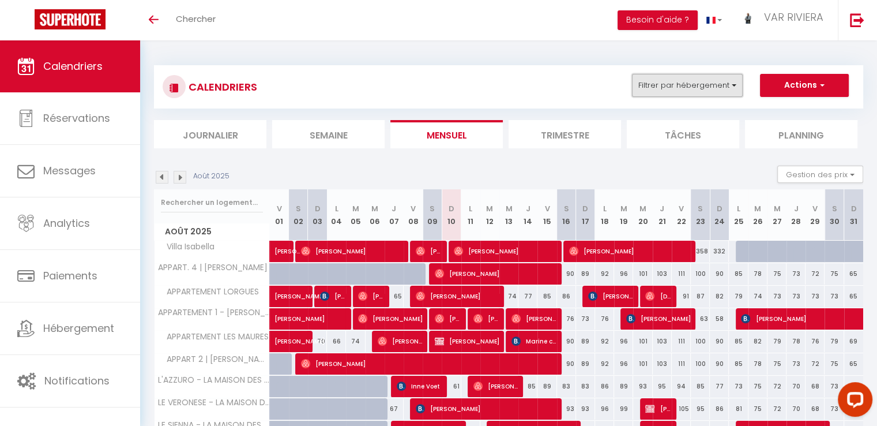
click at [669, 84] on button "Filtrer par hébergement" at bounding box center [687, 85] width 111 height 23
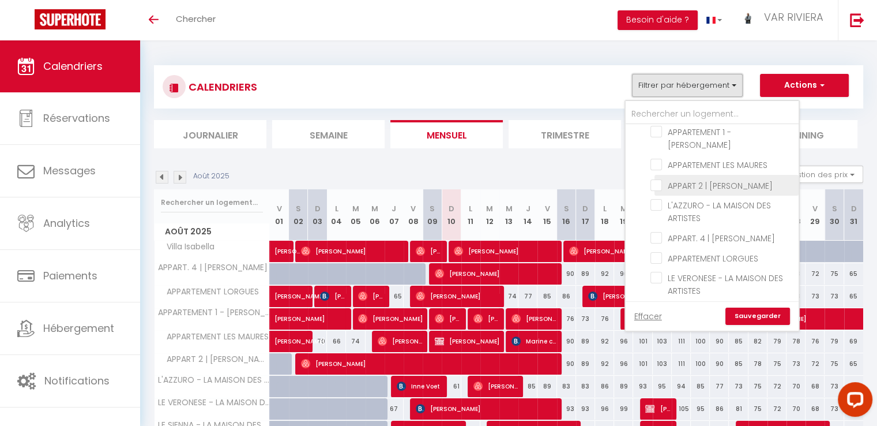
scroll to position [76, 0]
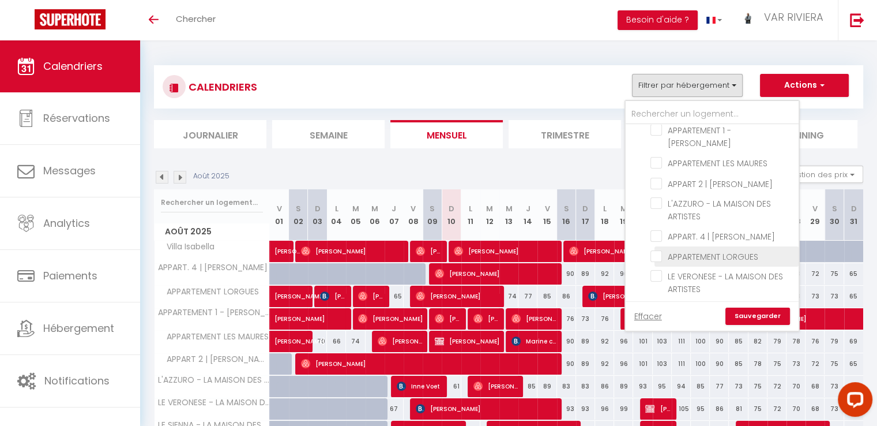
click at [708, 250] on input "APPARTEMENT LORGUES" at bounding box center [723, 256] width 144 height 12
checkbox input "true"
checkbox input "false"
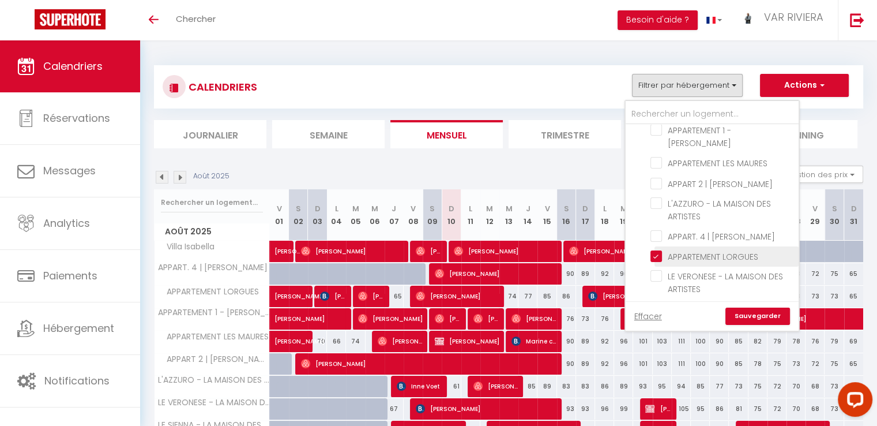
checkbox input "false"
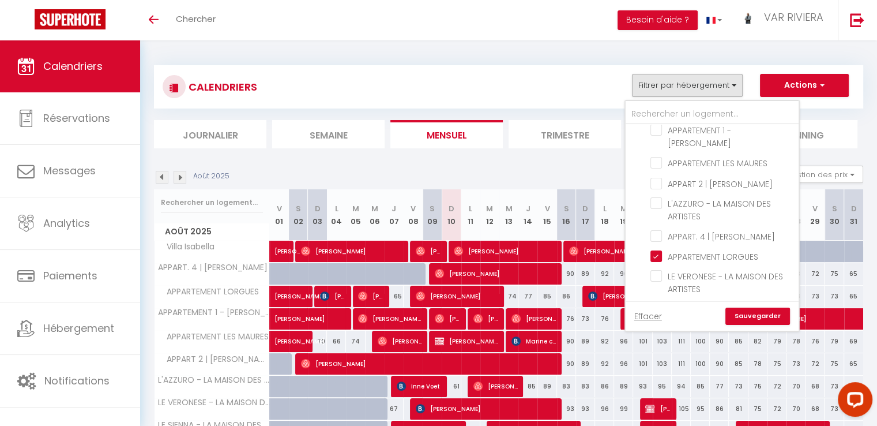
click at [771, 316] on link "Sauvegarder" at bounding box center [758, 315] width 65 height 17
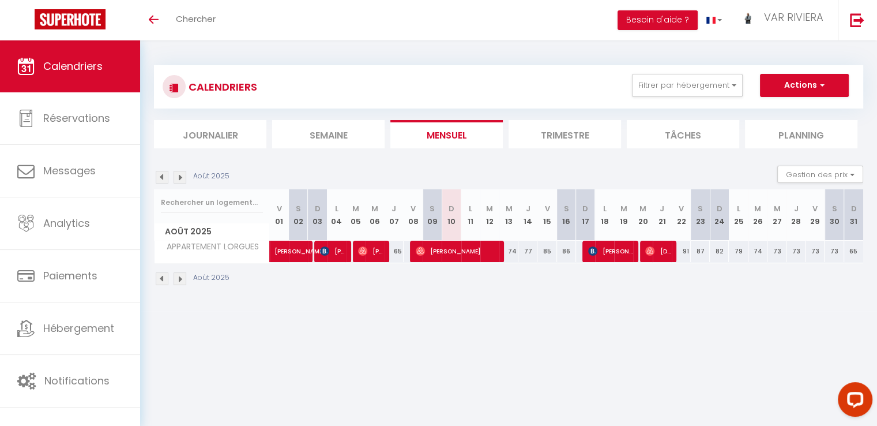
click at [513, 255] on div "74" at bounding box center [508, 251] width 19 height 21
type input "74"
type input "Mer 13 Août 2025"
type input "[DEMOGRAPHIC_DATA][DATE]"
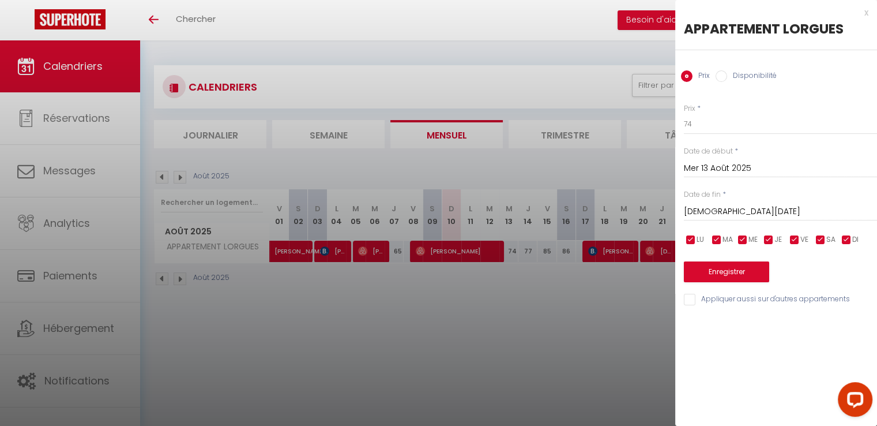
click at [574, 84] on div at bounding box center [438, 213] width 877 height 426
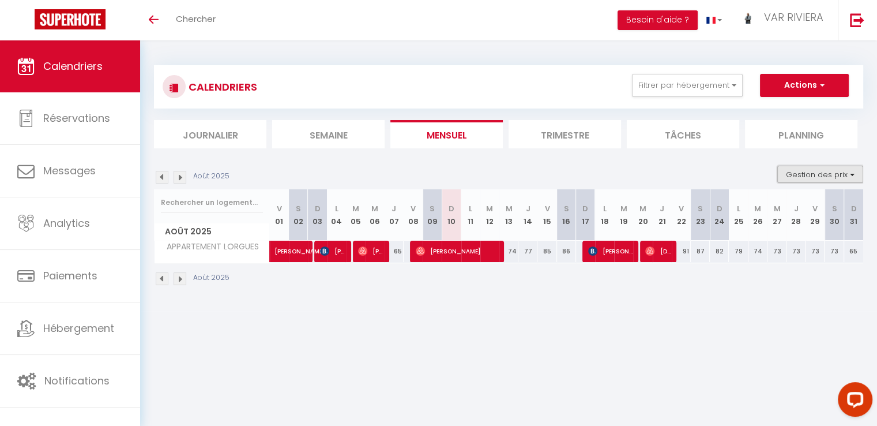
click at [829, 174] on button "Gestion des prix" at bounding box center [820, 174] width 86 height 17
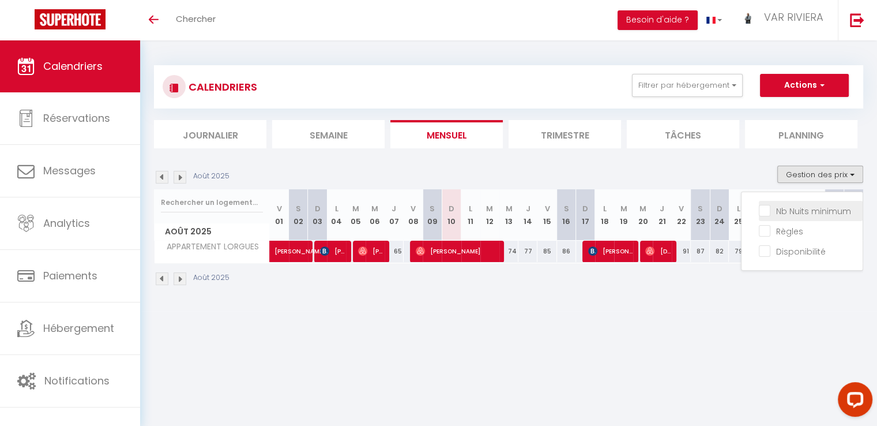
click at [797, 211] on input "Nb Nuits minimum" at bounding box center [811, 210] width 104 height 12
checkbox input "true"
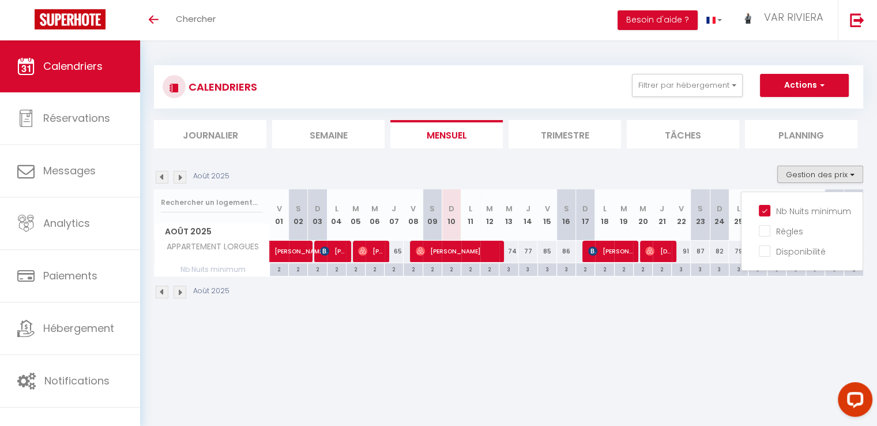
click at [508, 270] on div "3" at bounding box center [508, 268] width 18 height 11
type input "3"
type input "Mer 13 Août 2025"
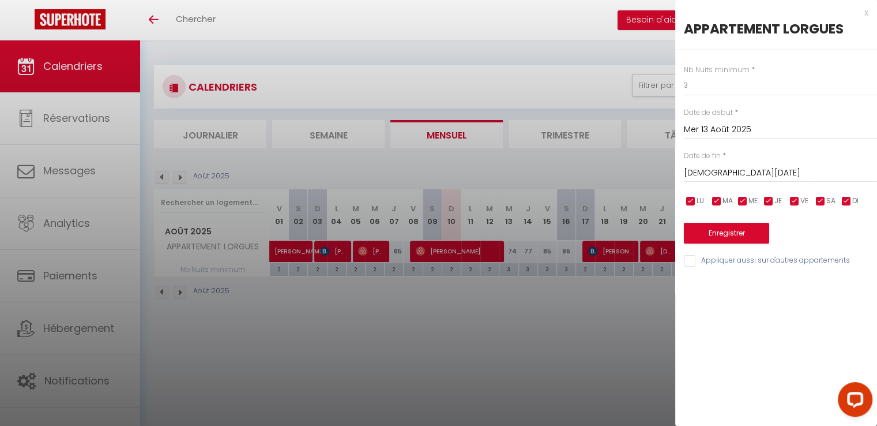
click at [732, 171] on input "[DEMOGRAPHIC_DATA][DATE]" at bounding box center [780, 173] width 193 height 15
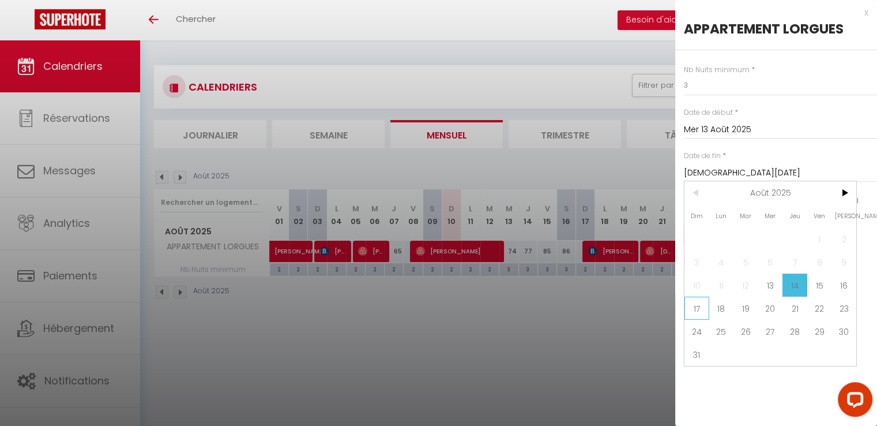
click at [697, 309] on span "17" at bounding box center [697, 307] width 25 height 23
type input "Dim 17 Août 2025"
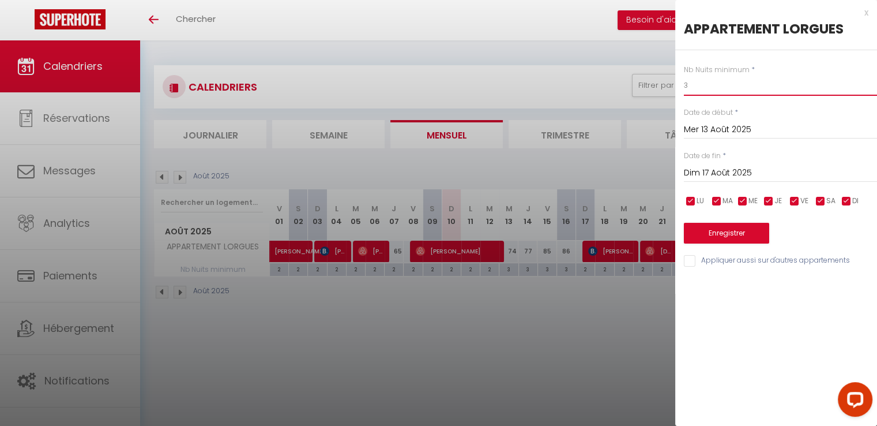
drag, startPoint x: 693, startPoint y: 82, endPoint x: 677, endPoint y: 88, distance: 17.9
click at [677, 88] on div "Nb Nuits minimum * 3 Date de début * [DATE] < [DATE] > Dim Lun Mar Mer Jeu Ven …" at bounding box center [776, 159] width 202 height 218
type input "2"
click at [734, 238] on button "Enregistrer" at bounding box center [726, 233] width 85 height 21
